Goal: Task Accomplishment & Management: Manage account settings

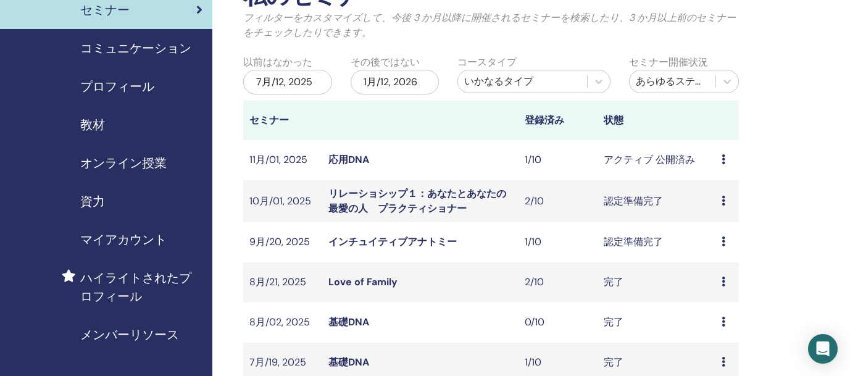
scroll to position [126, 0]
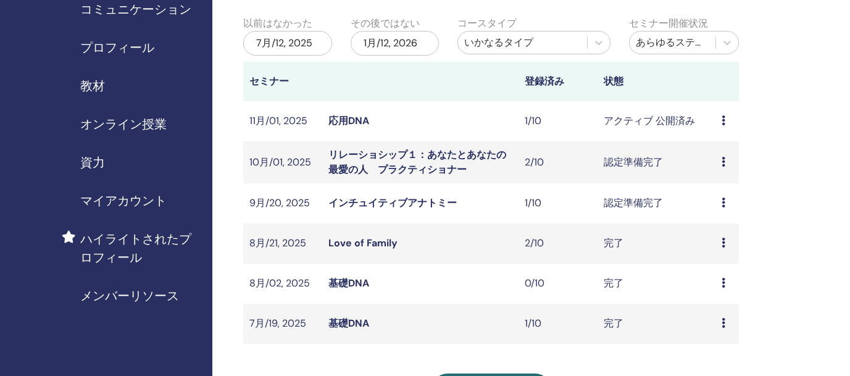
click at [399, 204] on link "インチュイティブアナトミー" at bounding box center [392, 202] width 128 height 13
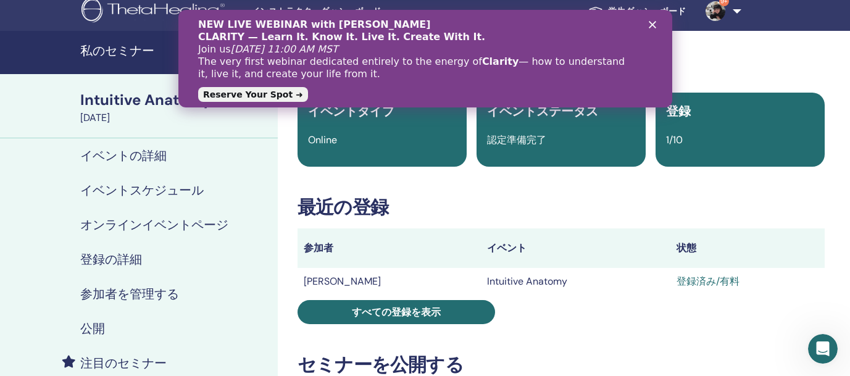
click at [130, 297] on h4 "参加者を管理する" at bounding box center [129, 293] width 99 height 15
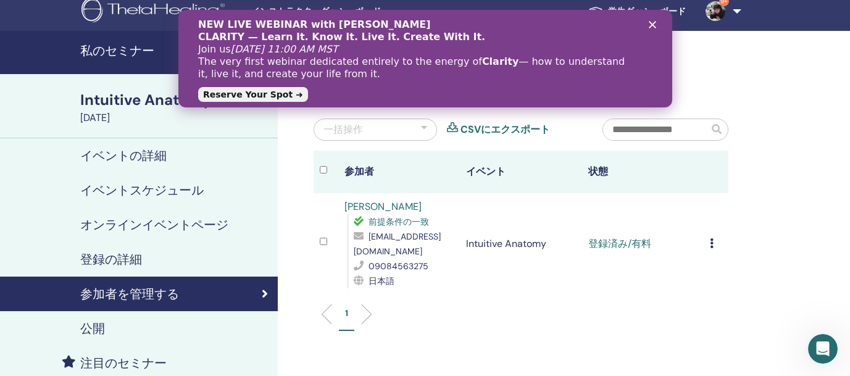
click at [711, 246] on icon at bounding box center [712, 243] width 4 height 10
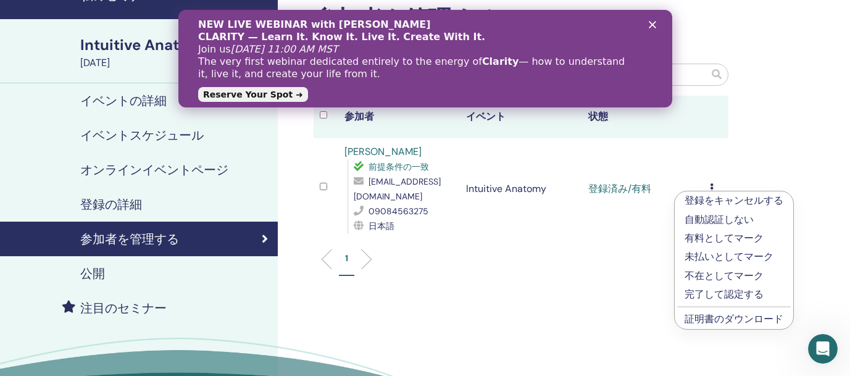
scroll to position [64, 0]
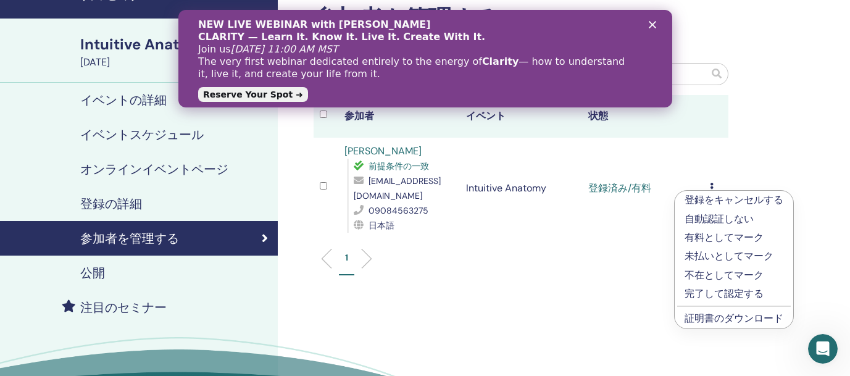
click at [719, 320] on link "証明書のダウンロード" at bounding box center [733, 318] width 99 height 13
